Goal: Information Seeking & Learning: Understand process/instructions

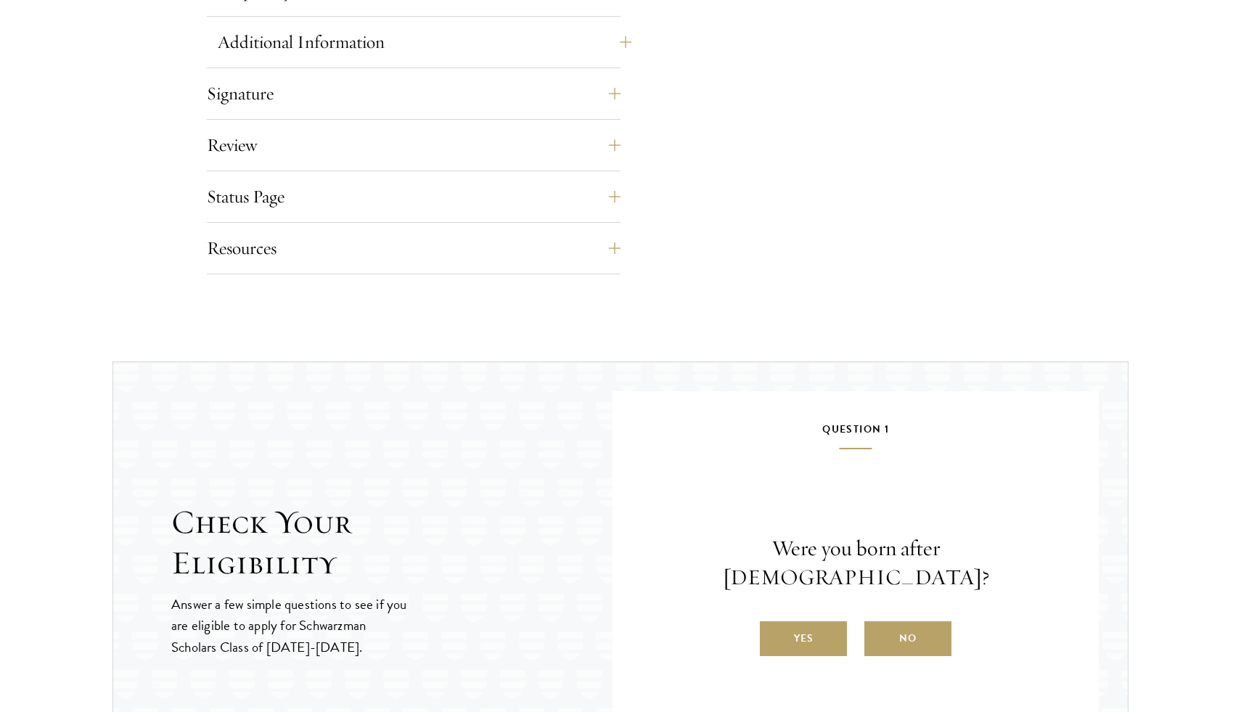
scroll to position [1173, 0]
click at [245, 195] on button "Status Page" at bounding box center [425, 196] width 414 height 35
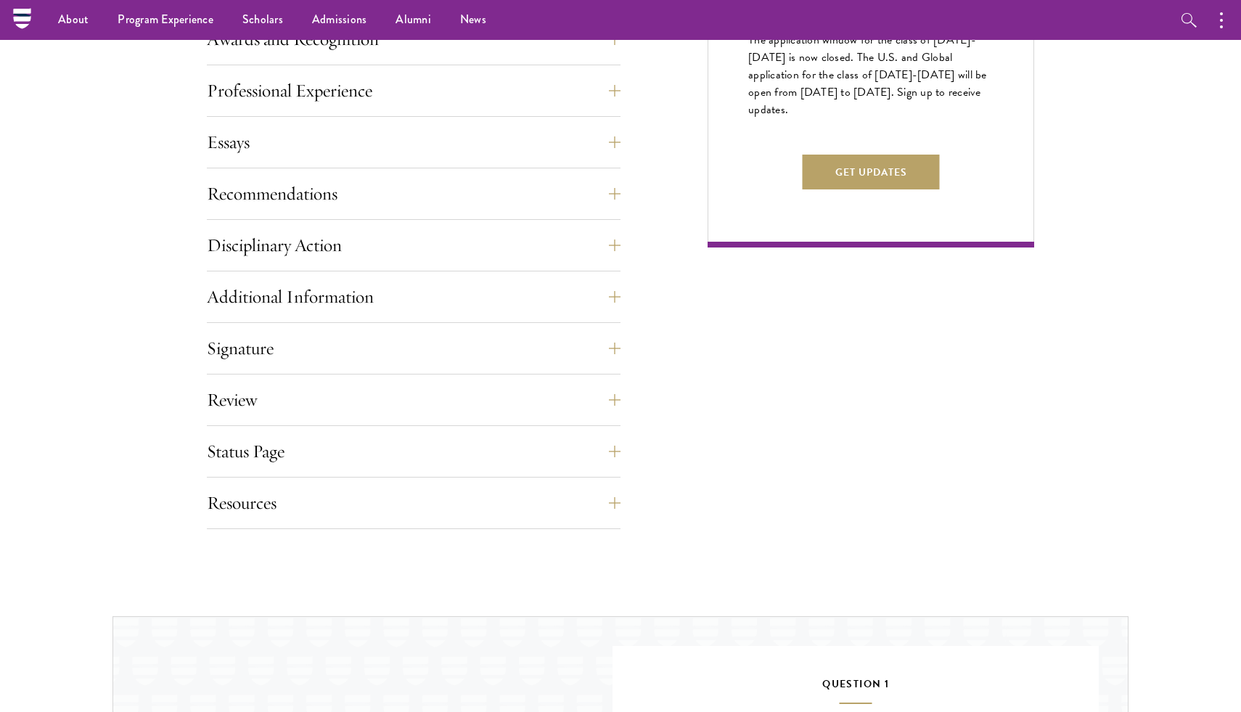
scroll to position [872, 0]
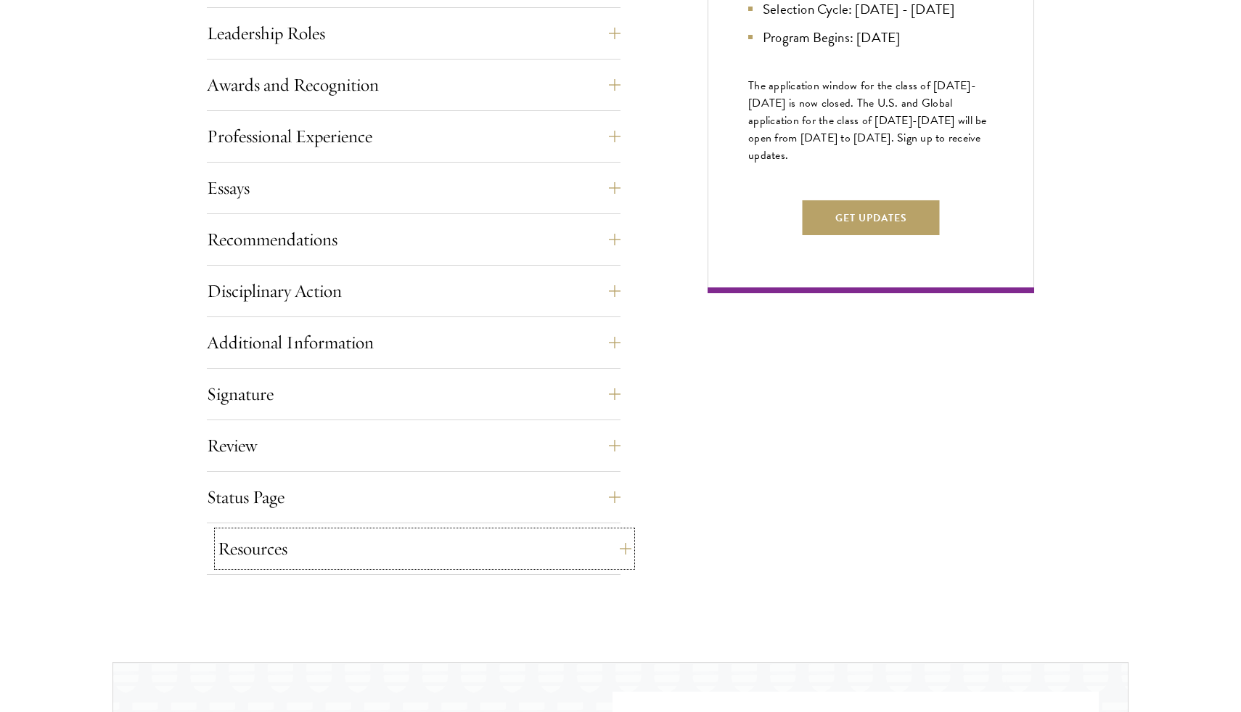
click at [234, 537] on button "Resources" at bounding box center [425, 548] width 414 height 35
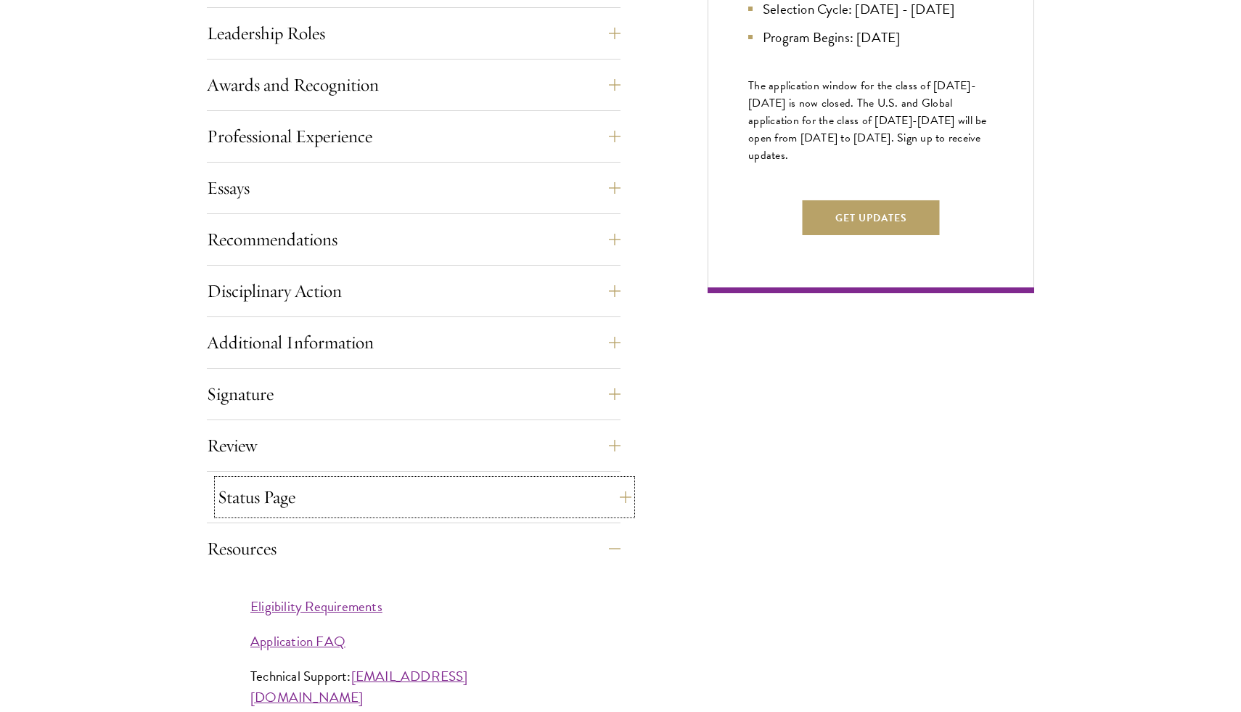
click at [232, 482] on button "Status Page" at bounding box center [425, 497] width 414 height 35
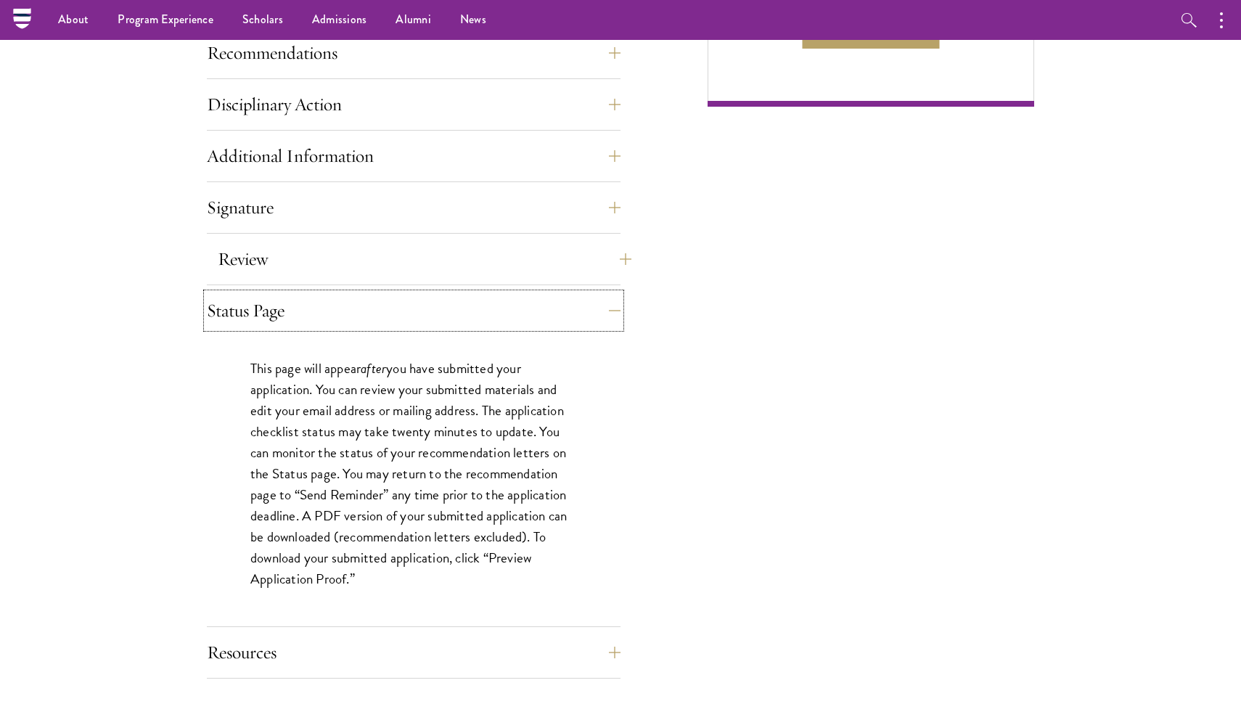
scroll to position [988, 0]
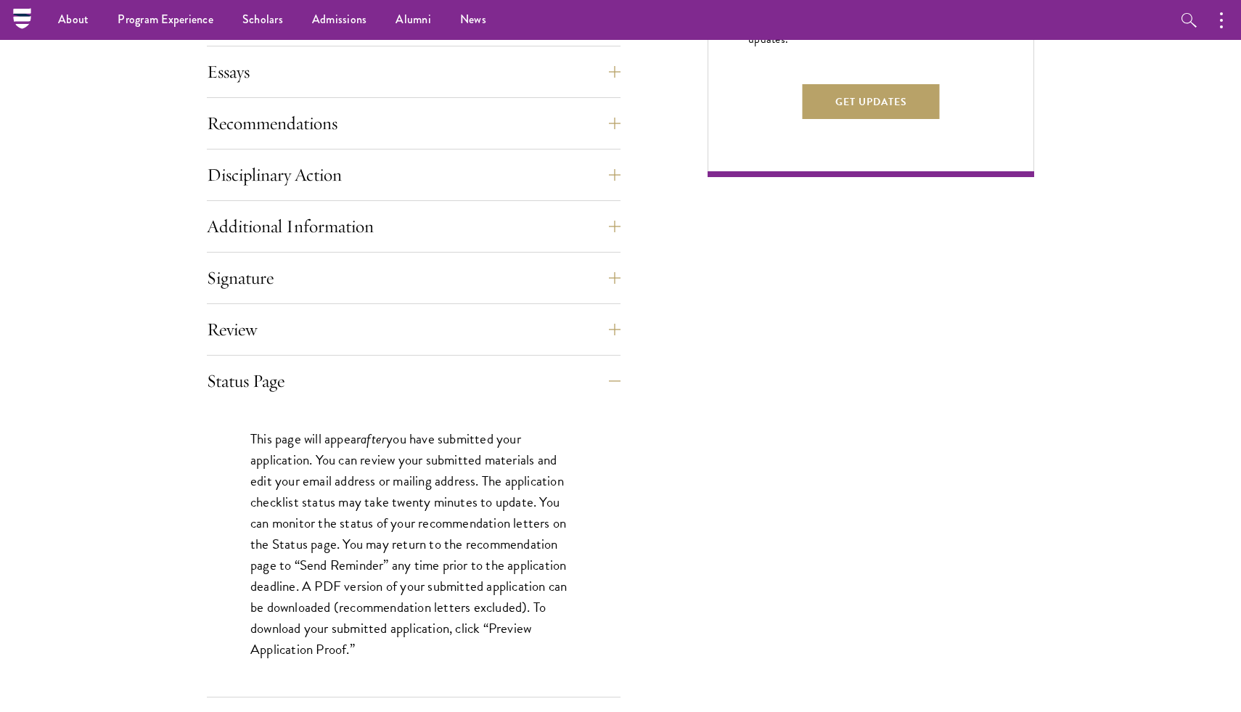
click at [245, 347] on div "Review Application submission requirements and warnings will be displayed on th…" at bounding box center [414, 334] width 414 height 44
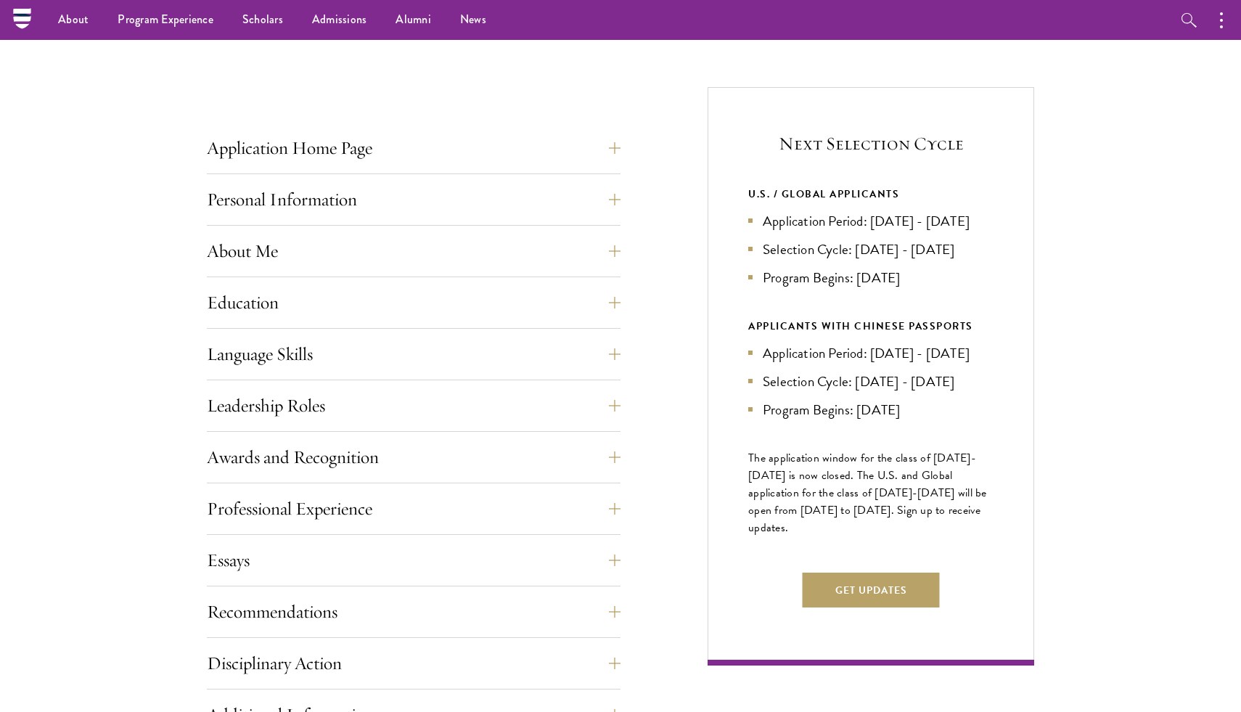
scroll to position [493, 0]
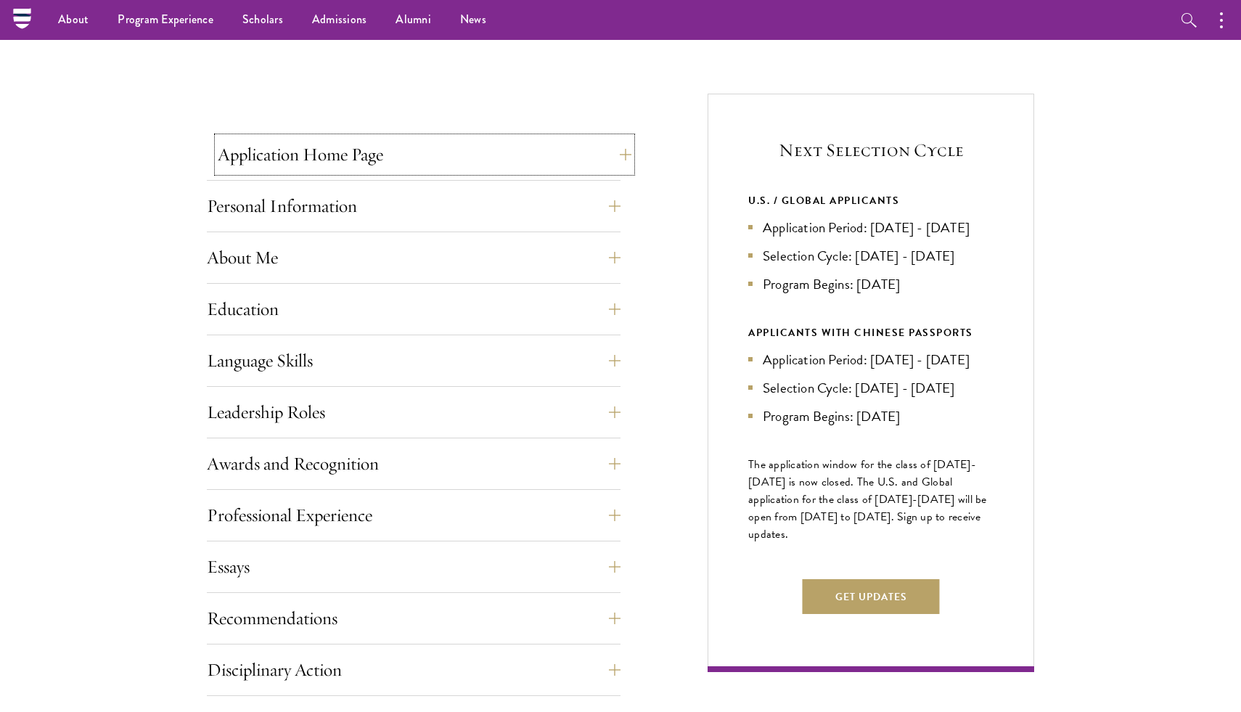
click at [267, 156] on button "Application Home Page" at bounding box center [425, 154] width 414 height 35
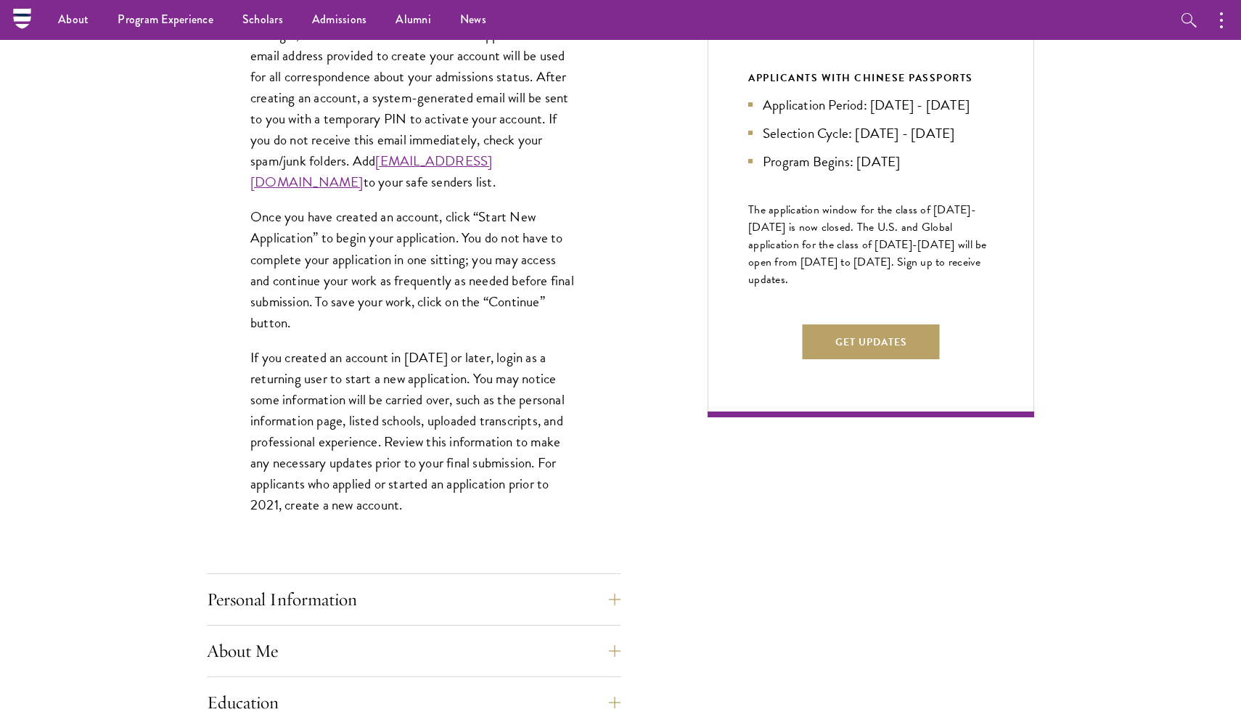
scroll to position [703, 0]
